Goal: Transaction & Acquisition: Purchase product/service

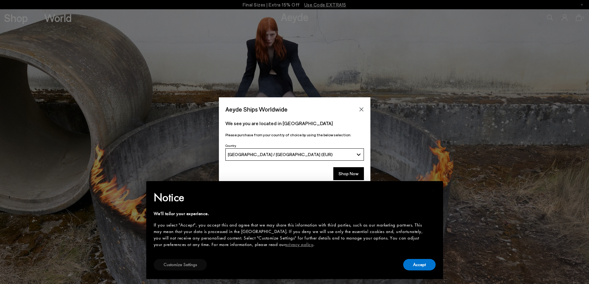
click at [197, 260] on button "Customize Settings" at bounding box center [180, 264] width 53 height 11
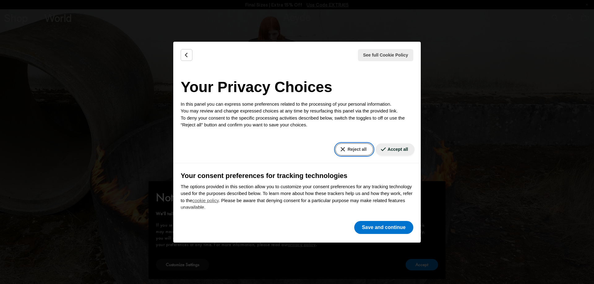
click at [345, 144] on button "Reject all" at bounding box center [353, 150] width 37 height 12
click at [336, 148] on button "Reject all" at bounding box center [353, 150] width 37 height 12
click at [390, 226] on button "Save and continue" at bounding box center [383, 227] width 59 height 13
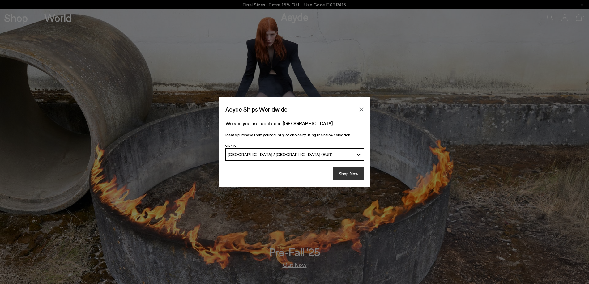
click at [351, 173] on button "Shop Now" at bounding box center [348, 173] width 31 height 13
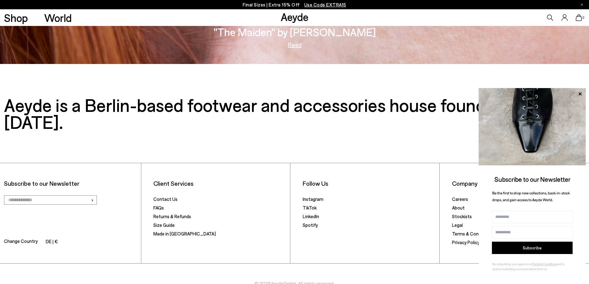
scroll to position [1289, 0]
